Goal: Information Seeking & Learning: Compare options

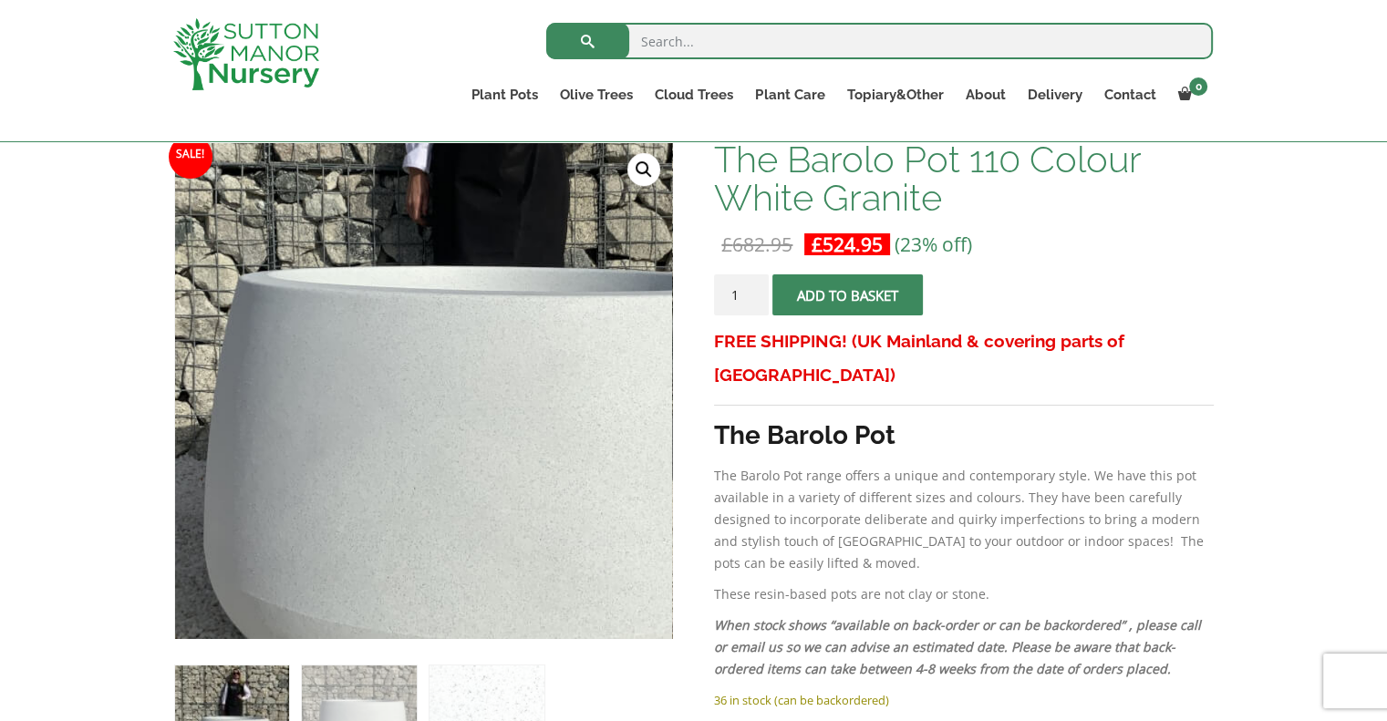
scroll to position [182, 0]
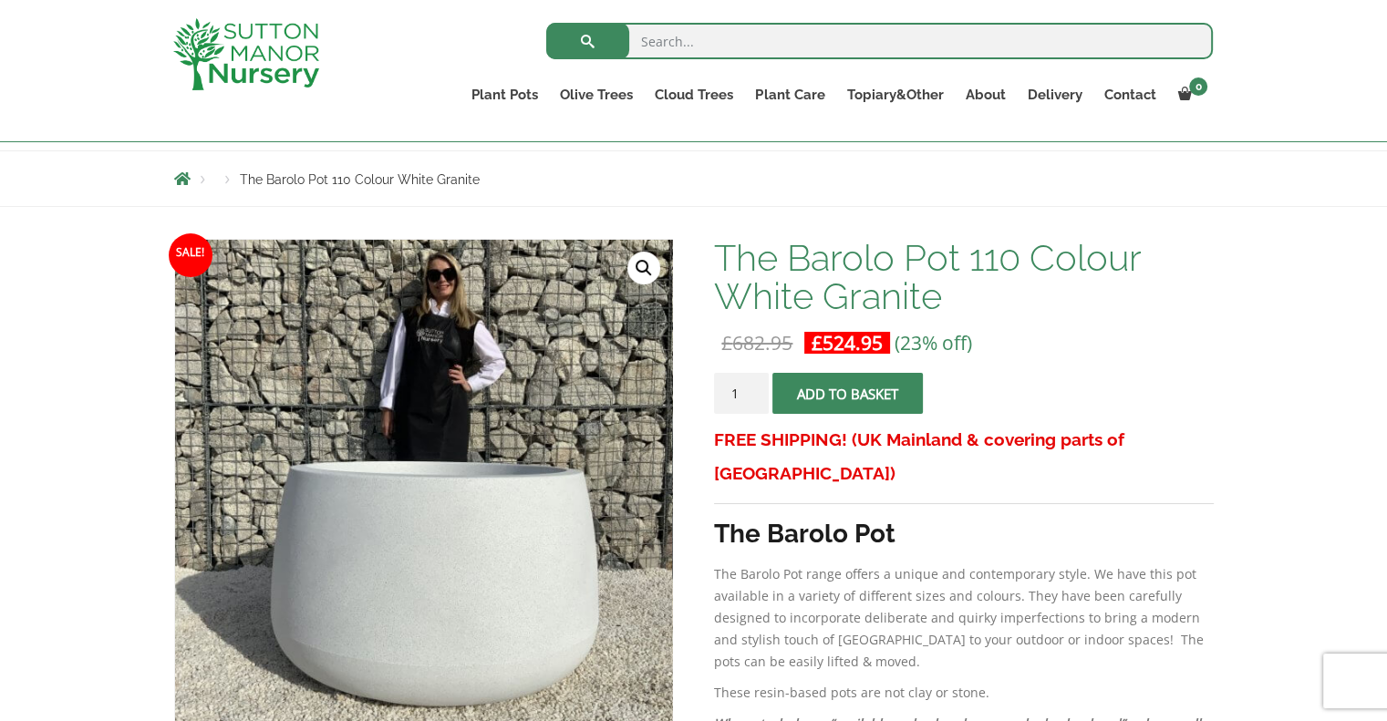
click at [719, 35] on input "search" at bounding box center [879, 41] width 667 height 36
type input "barolo beige"
click at [546, 23] on button "submit" at bounding box center [587, 41] width 83 height 36
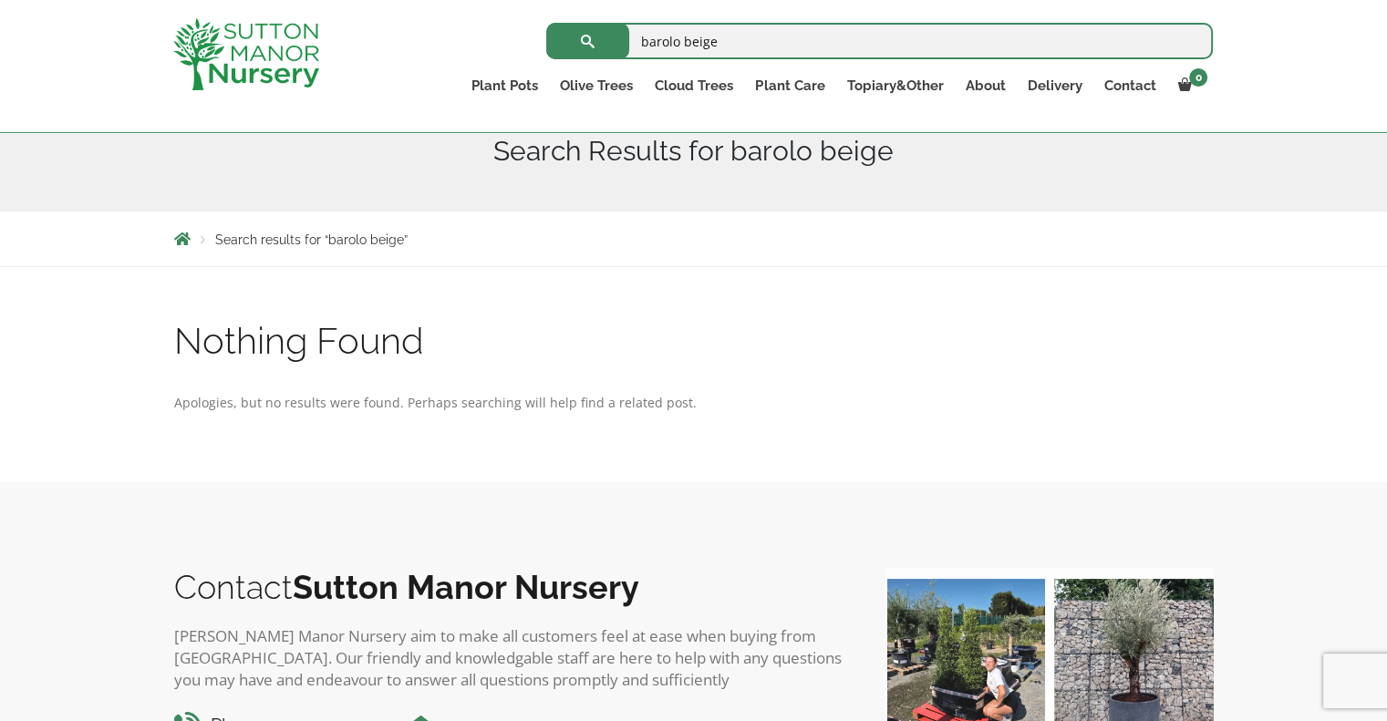
scroll to position [365, 0]
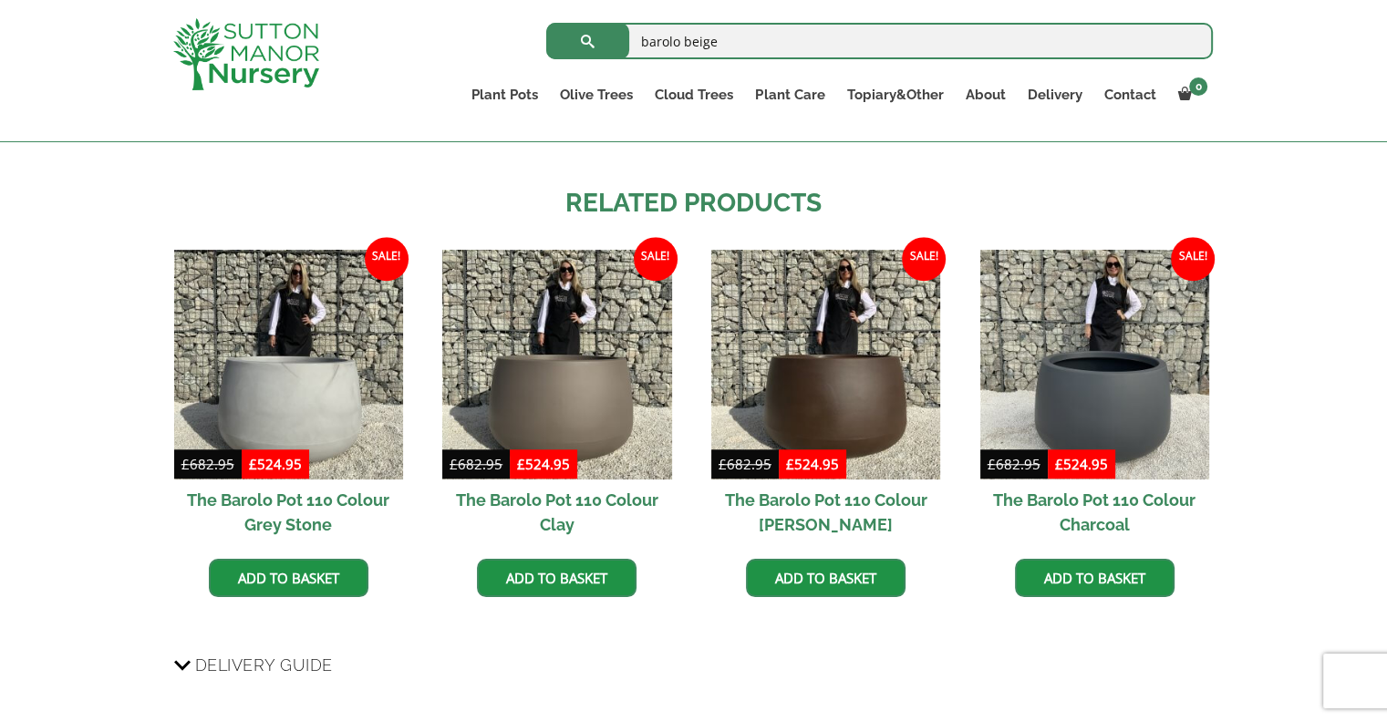
scroll to position [1551, 0]
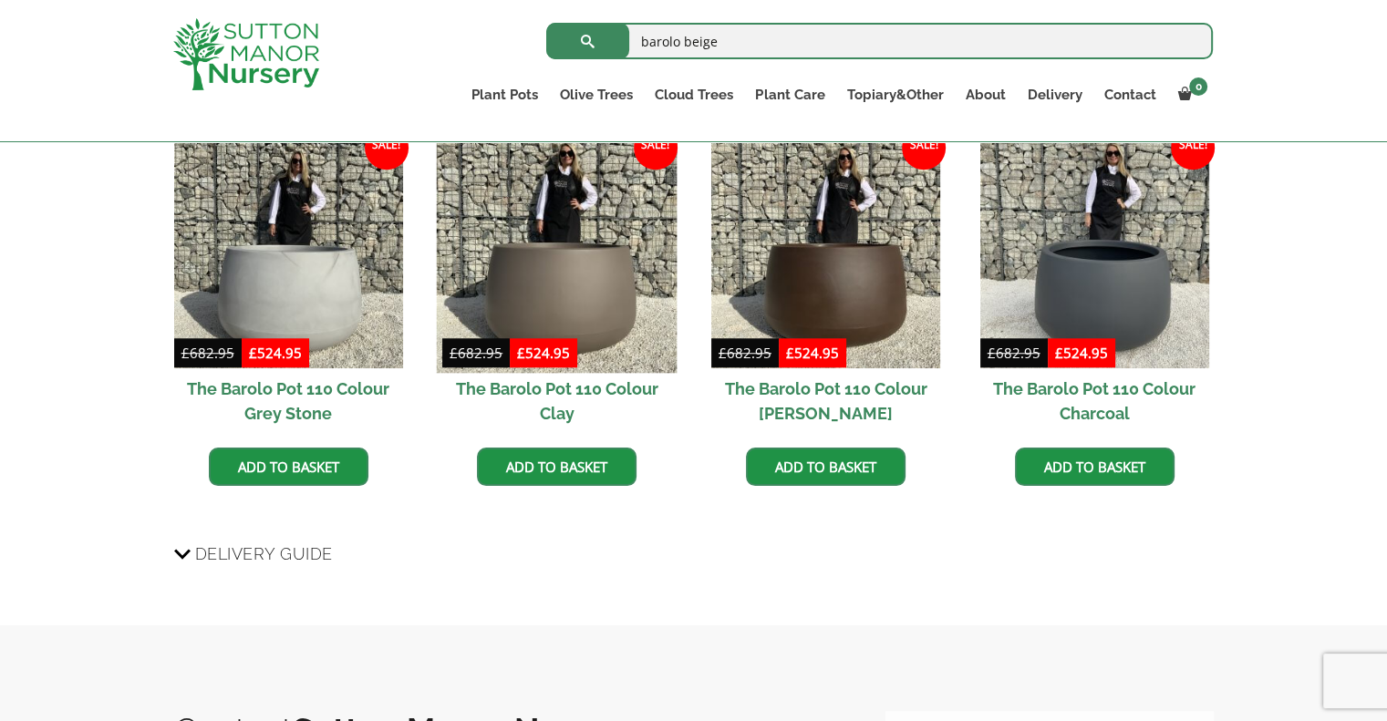
click at [565, 287] on img at bounding box center [557, 253] width 241 height 241
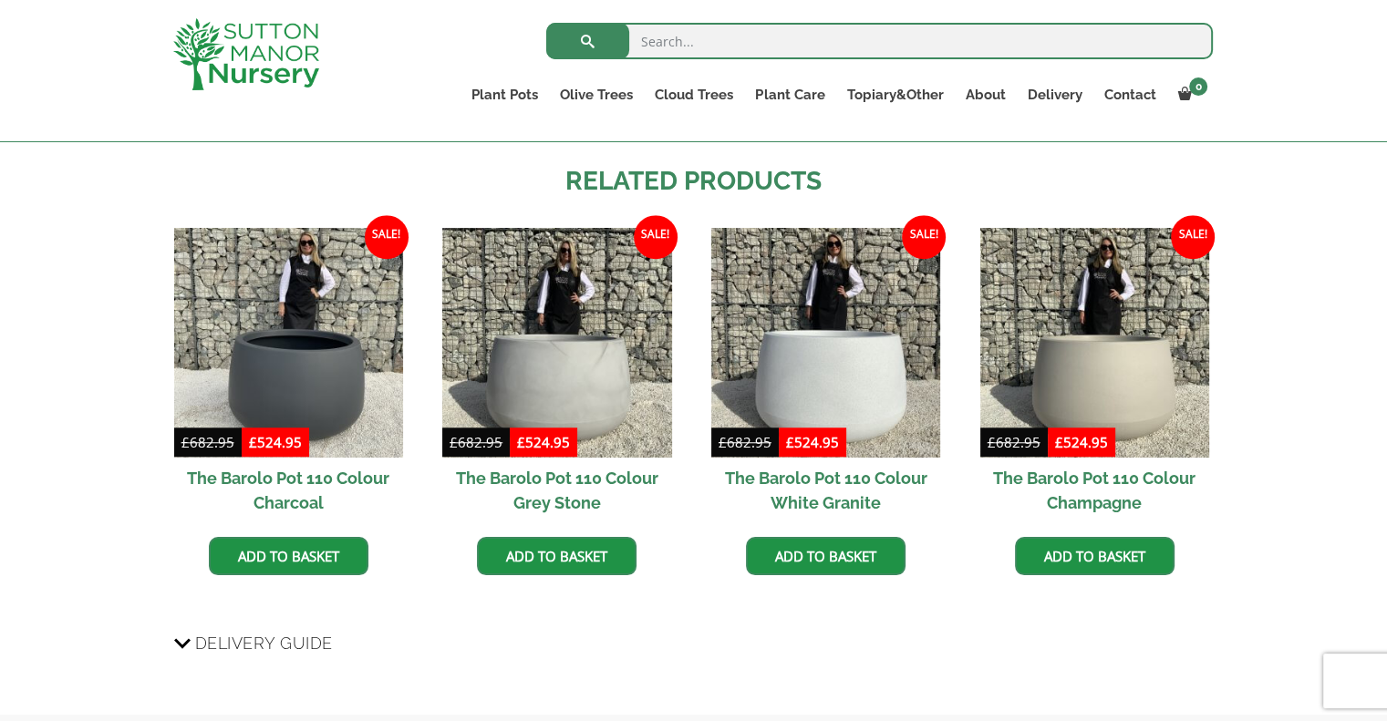
scroll to position [1459, 0]
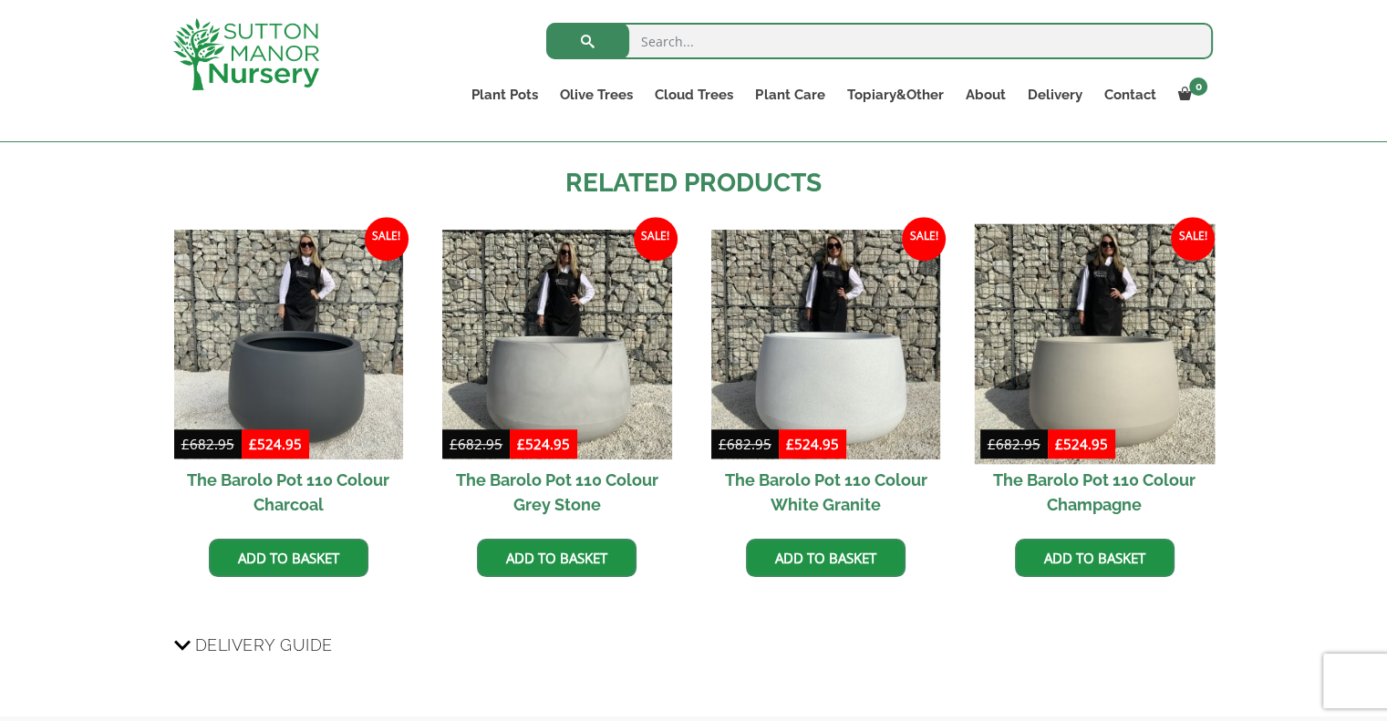
click at [1135, 375] on img at bounding box center [1094, 344] width 241 height 241
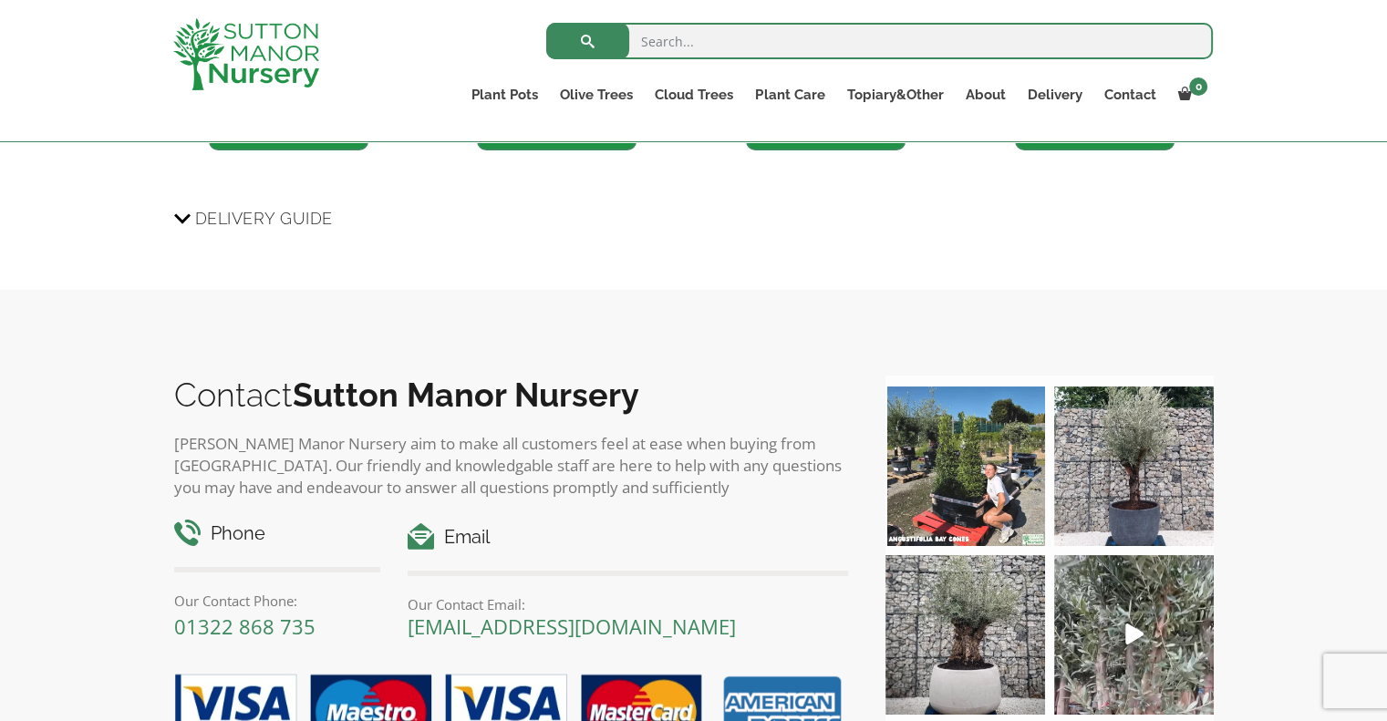
scroll to position [2098, 0]
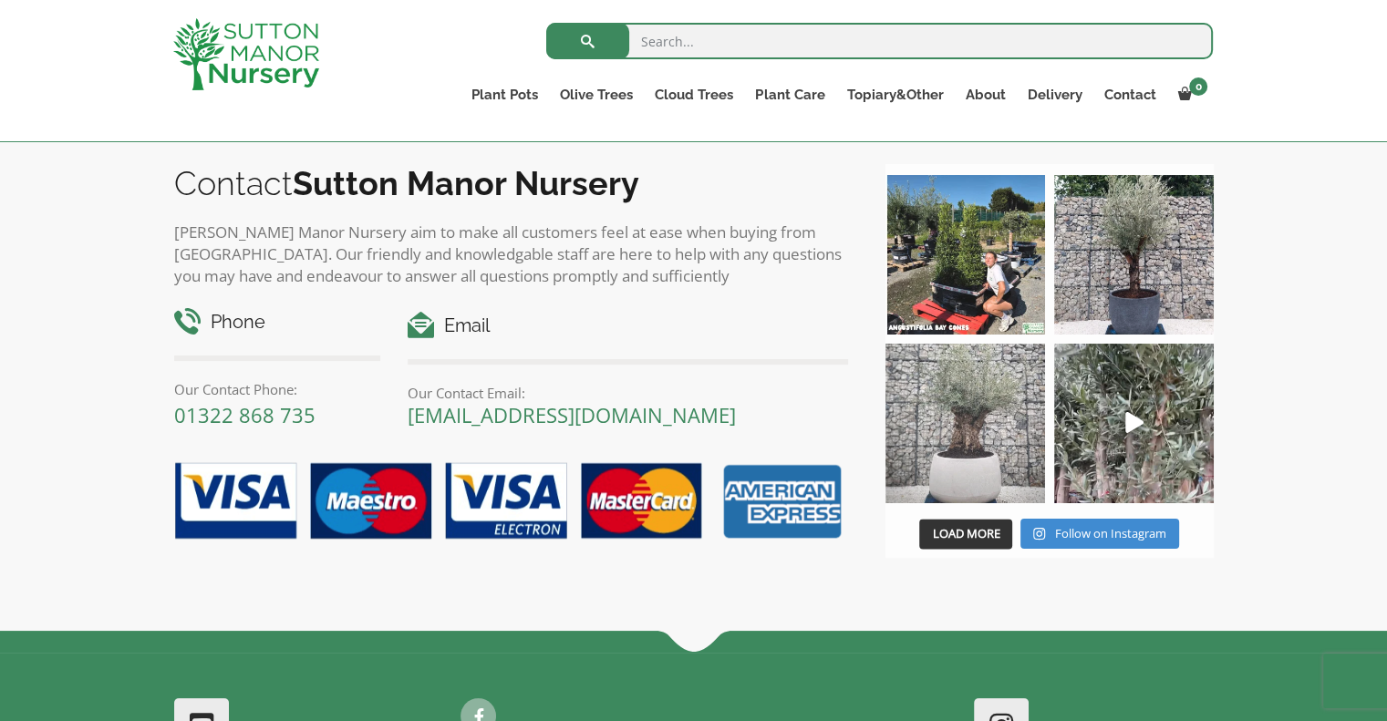
click at [952, 437] on img at bounding box center [966, 424] width 160 height 160
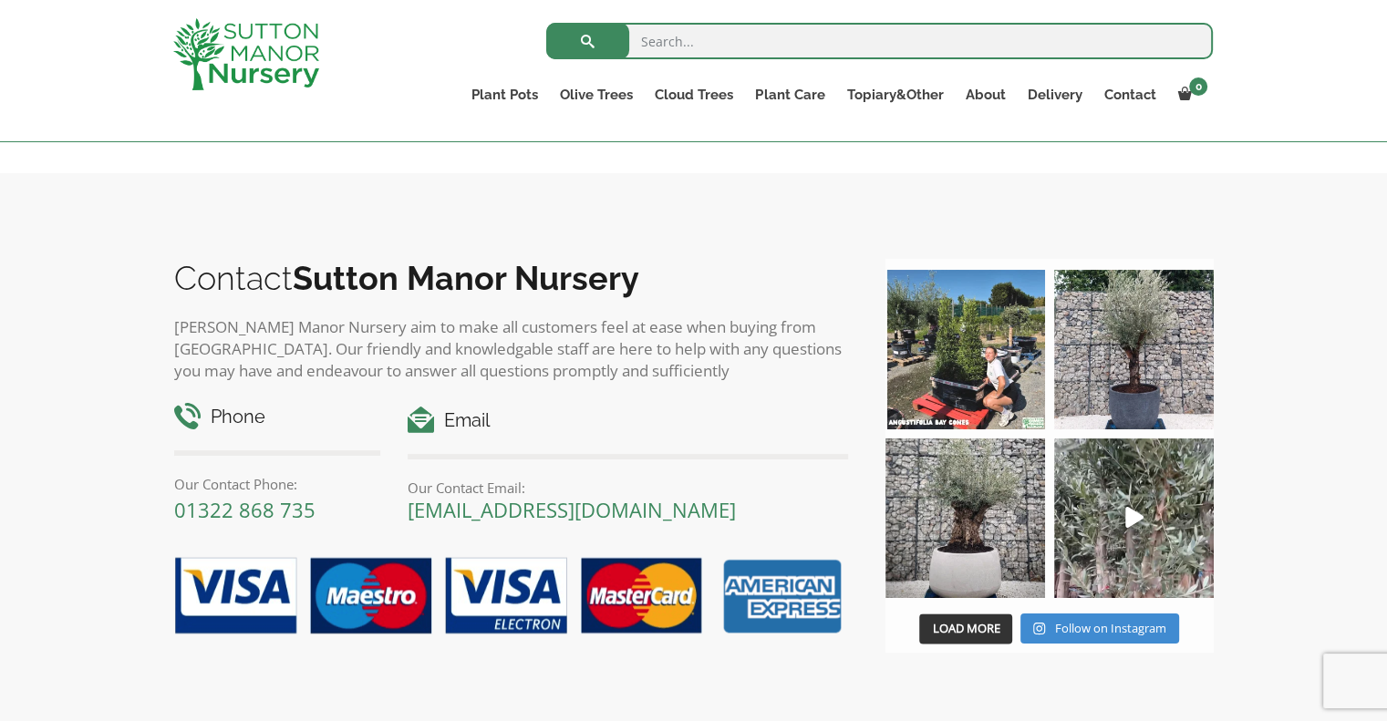
scroll to position [1824, 0]
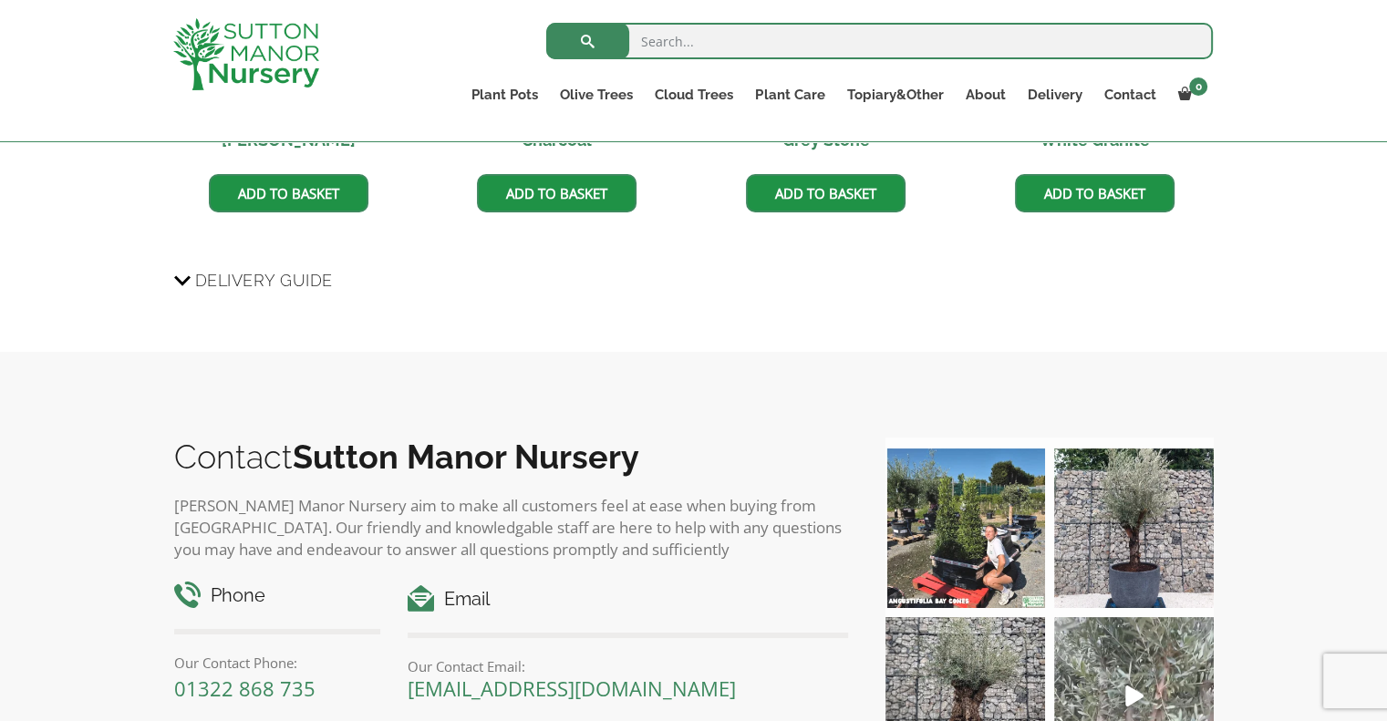
click at [1124, 691] on img at bounding box center [1134, 697] width 160 height 160
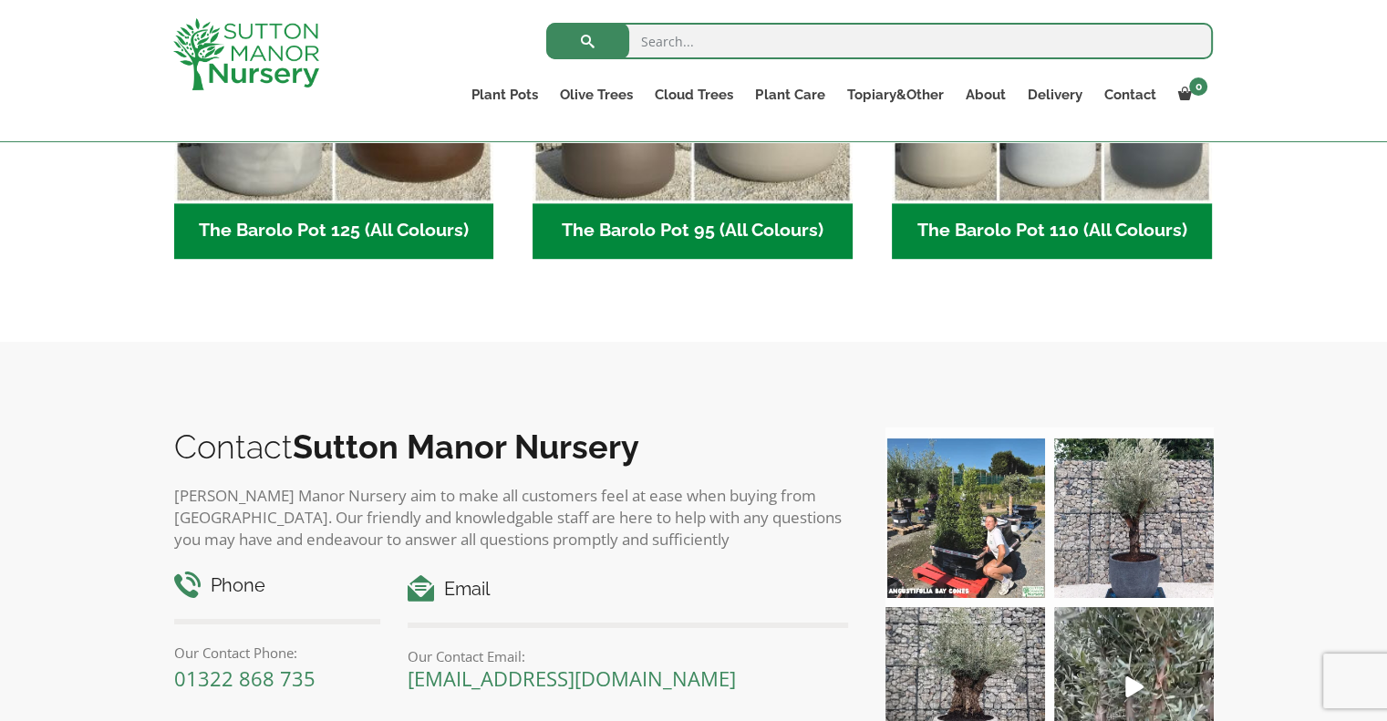
scroll to position [1003, 0]
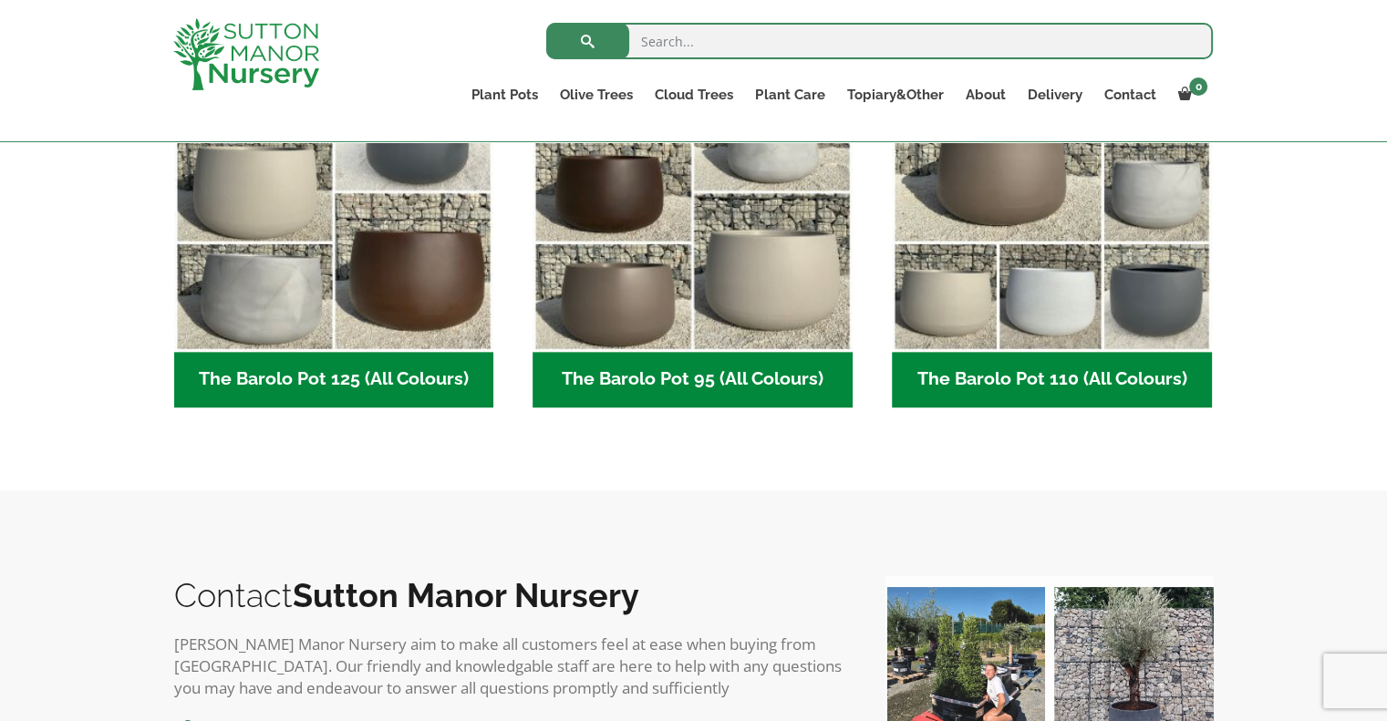
click at [740, 377] on h2 "The Barolo Pot 95 (All Colours) (6)" at bounding box center [693, 380] width 320 height 57
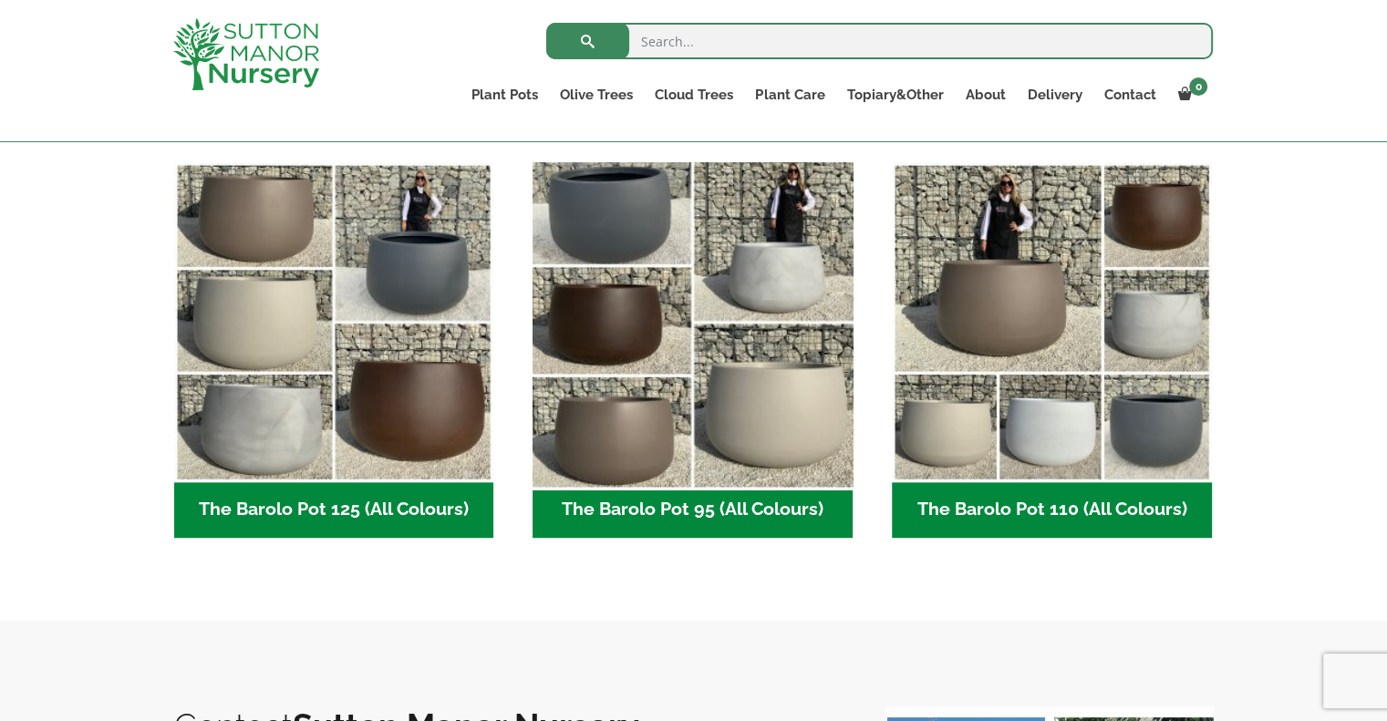
scroll to position [821, 0]
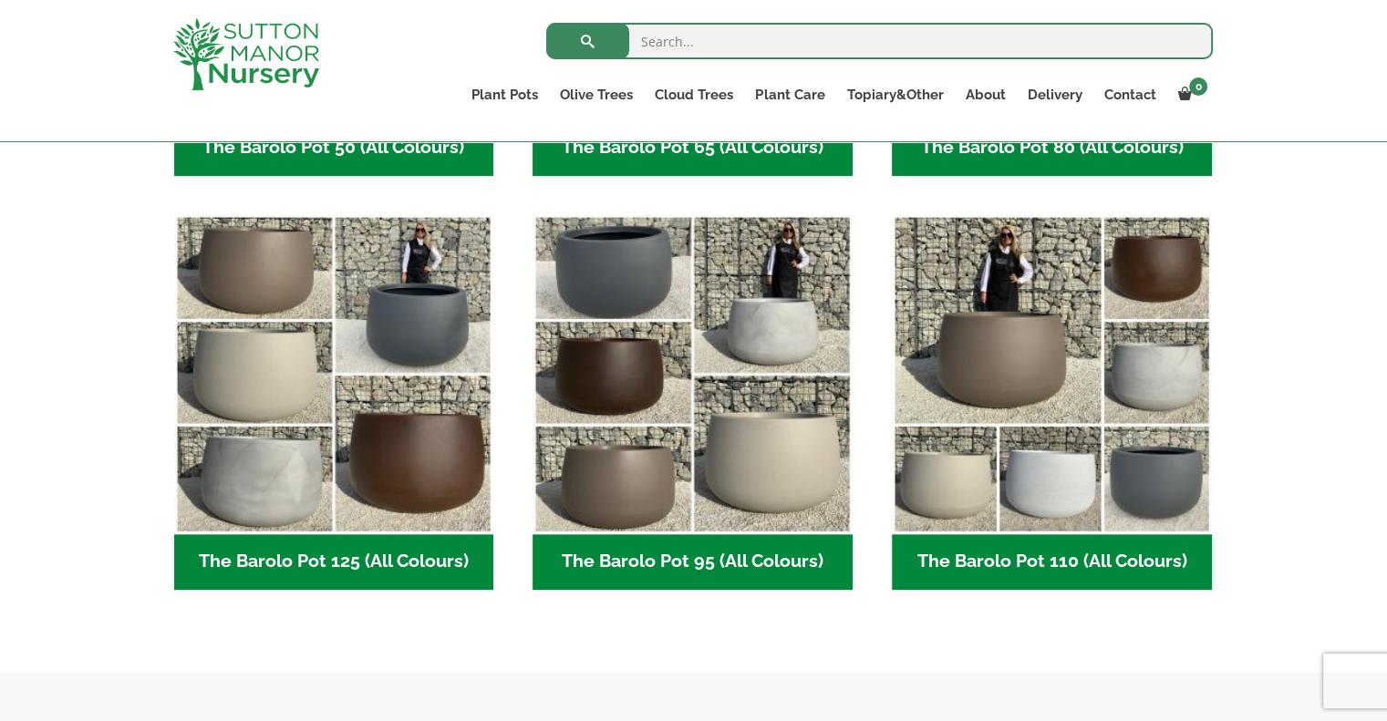
click at [409, 570] on h2 "The Barolo Pot 125 (All Colours) (6)" at bounding box center [334, 562] width 320 height 57
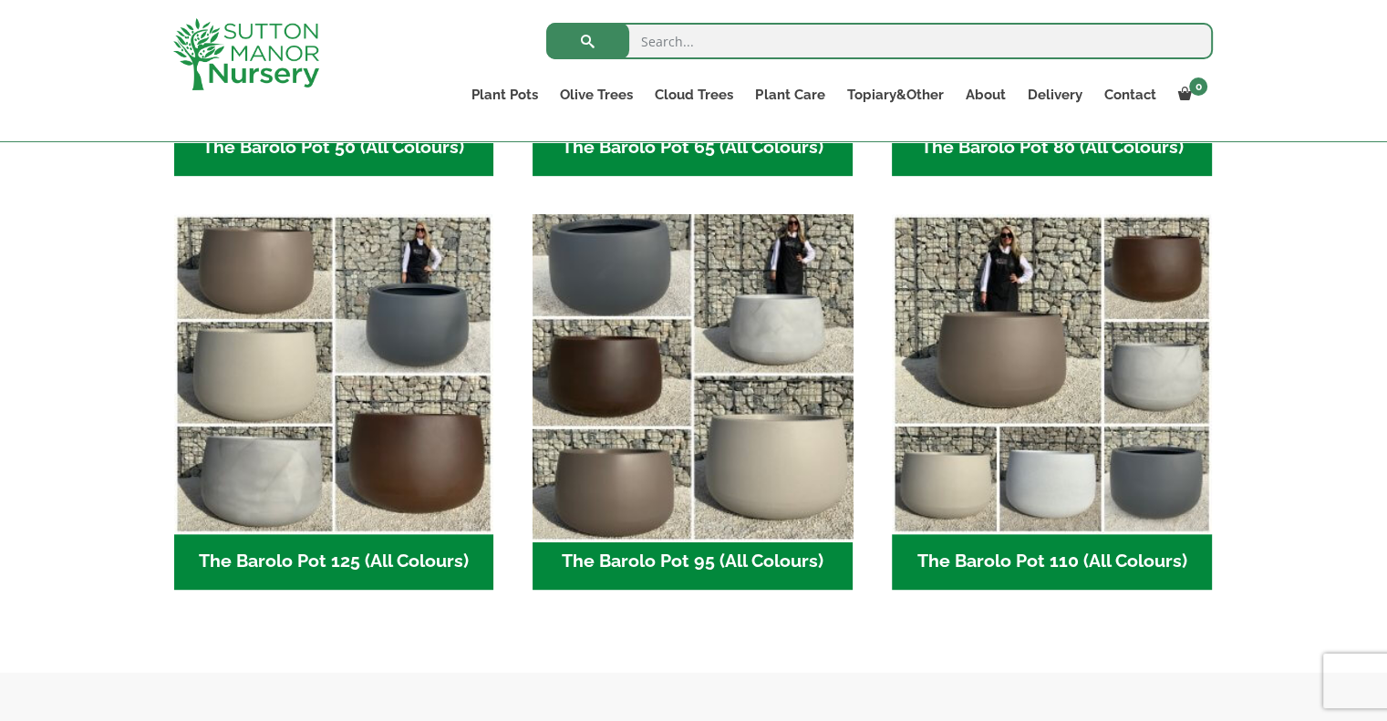
click at [768, 494] on img "Visit product category The Barolo Pot 95 (All Colours)" at bounding box center [693, 374] width 336 height 336
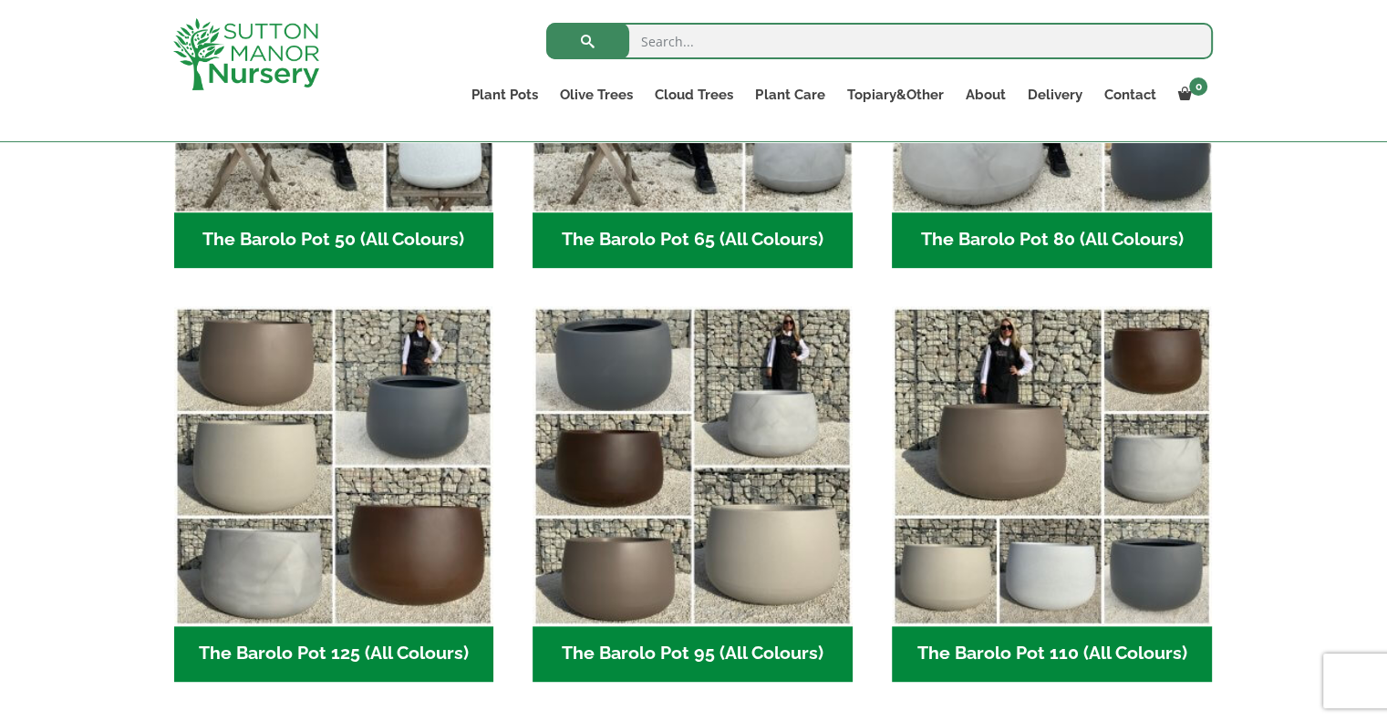
scroll to position [730, 0]
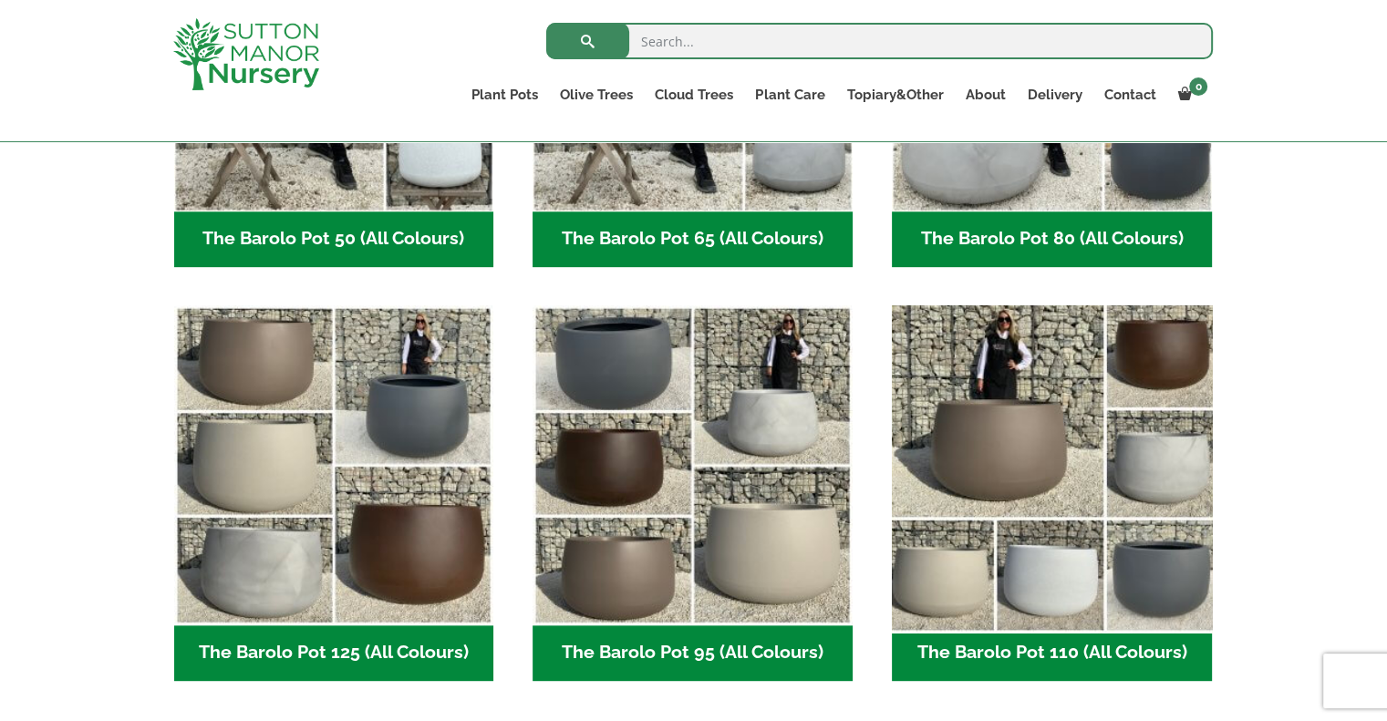
click at [1086, 593] on img "Visit product category The Barolo Pot 110 (All Colours)" at bounding box center [1052, 465] width 336 height 336
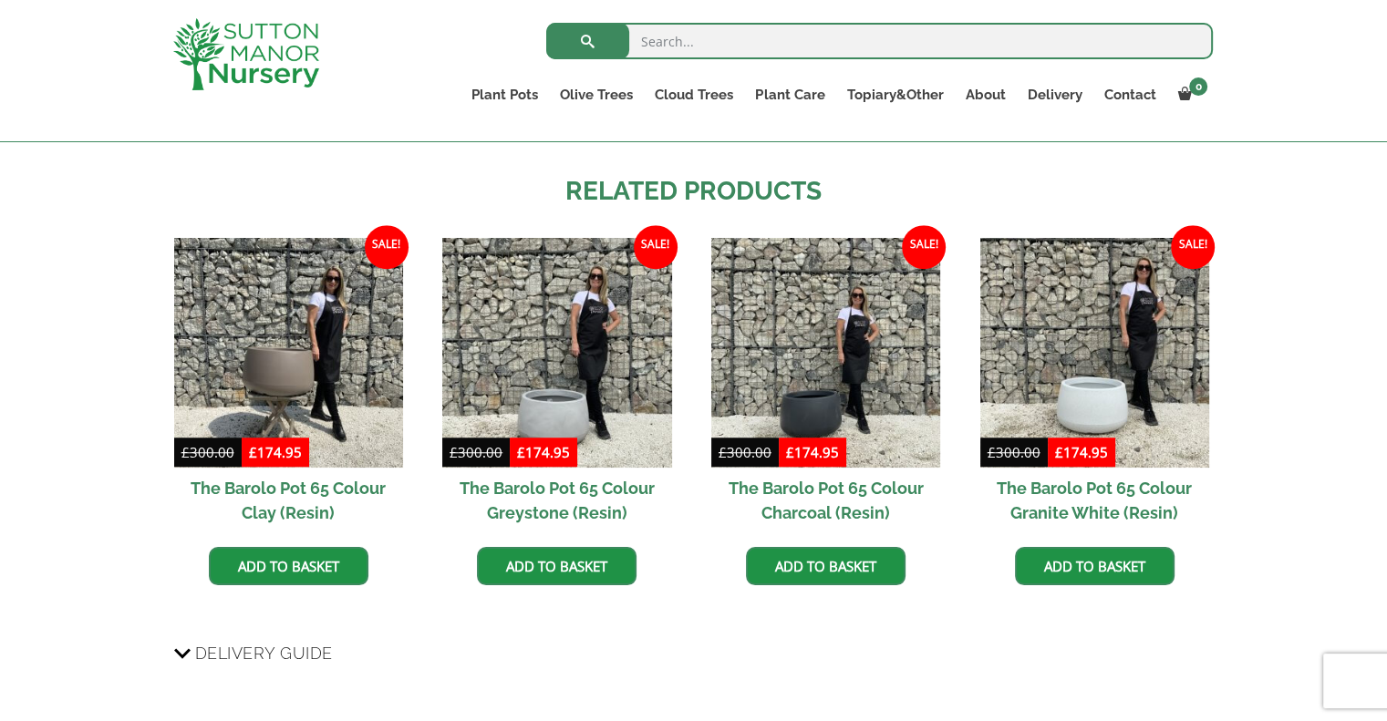
scroll to position [1270, 0]
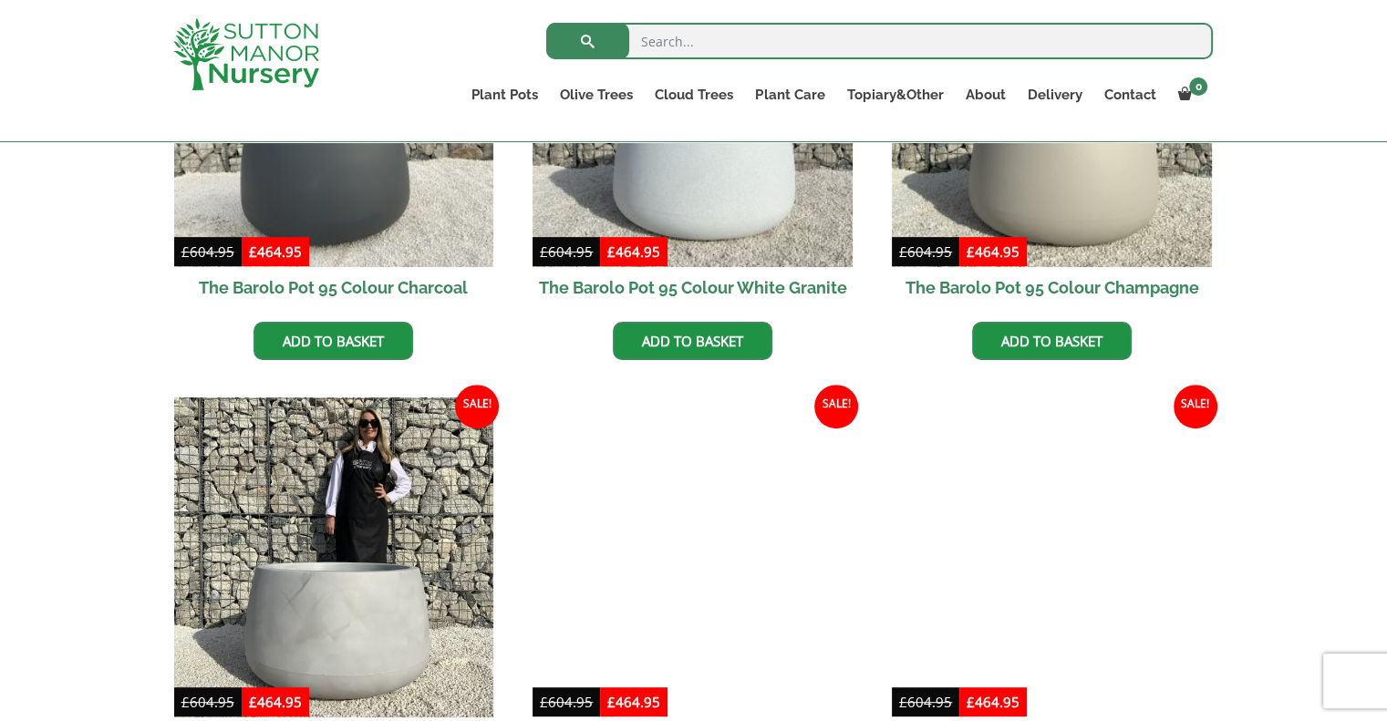
scroll to position [547, 0]
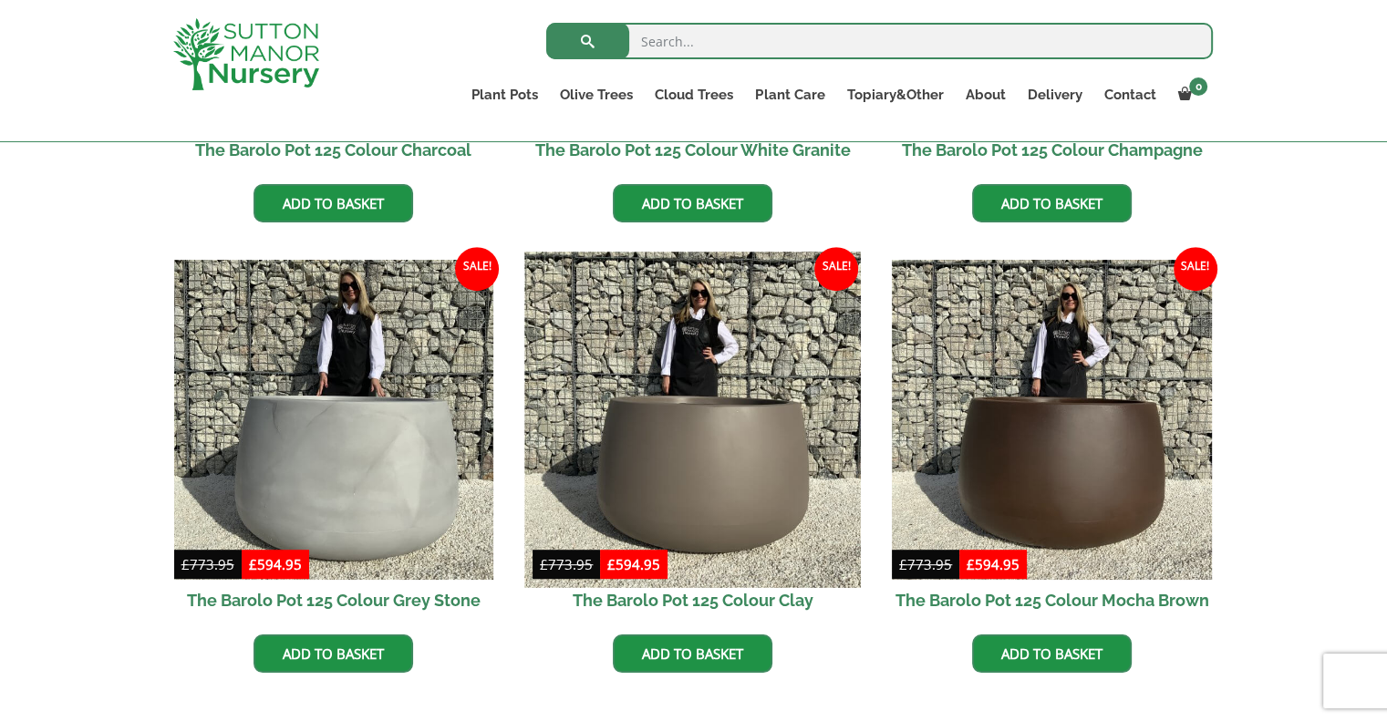
scroll to position [912, 0]
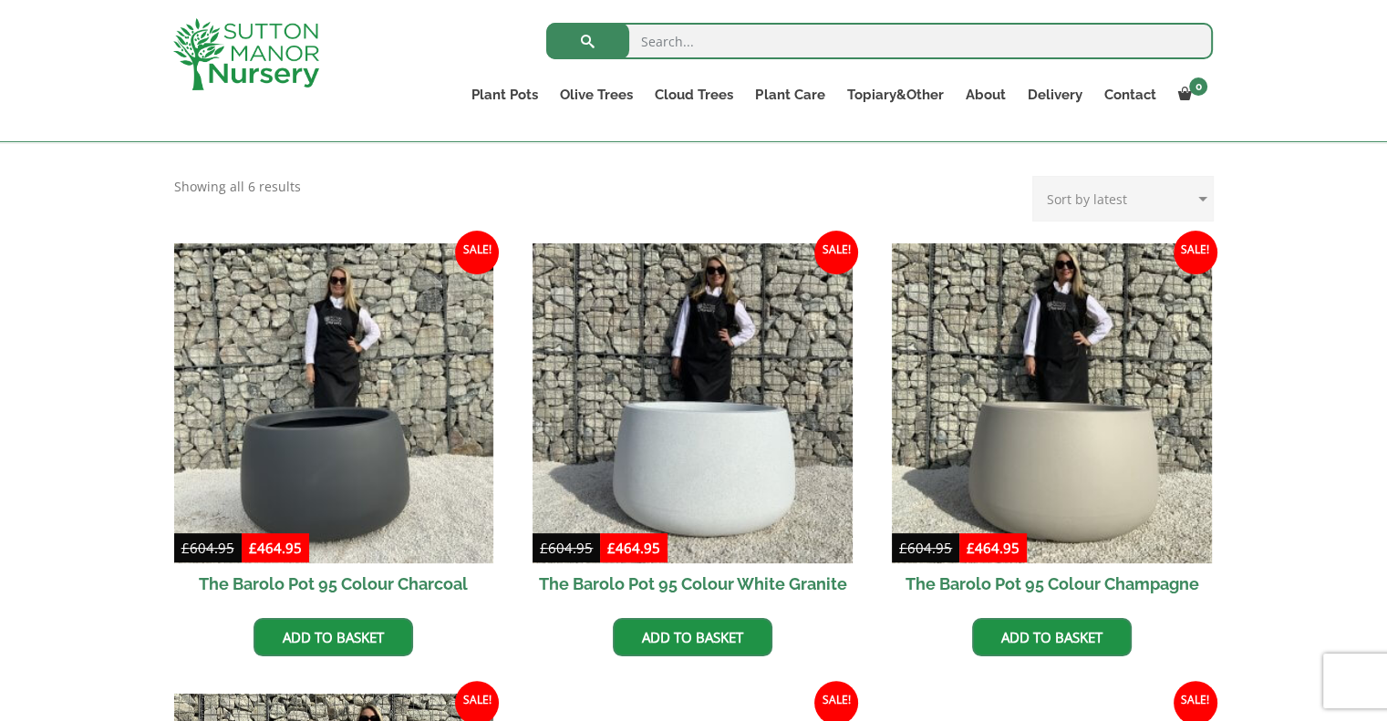
scroll to position [456, 0]
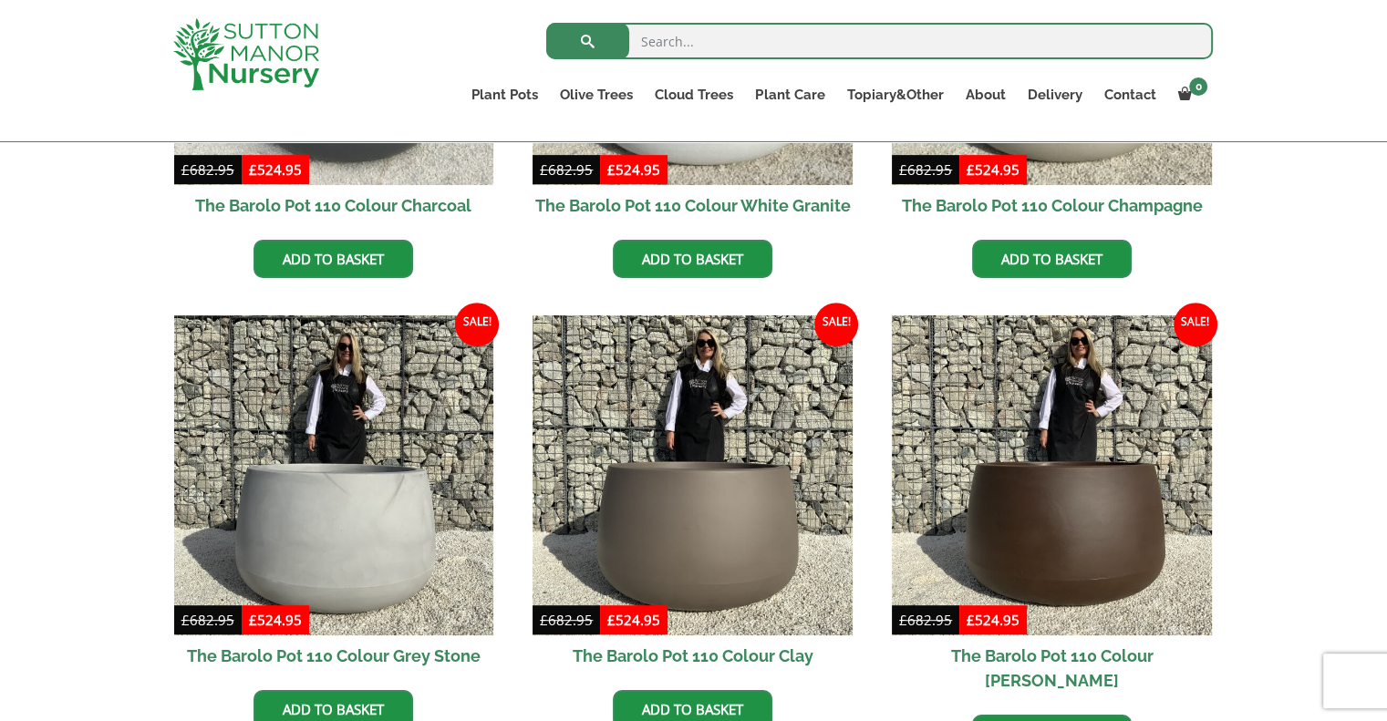
scroll to position [456, 0]
